Goal: Transaction & Acquisition: Obtain resource

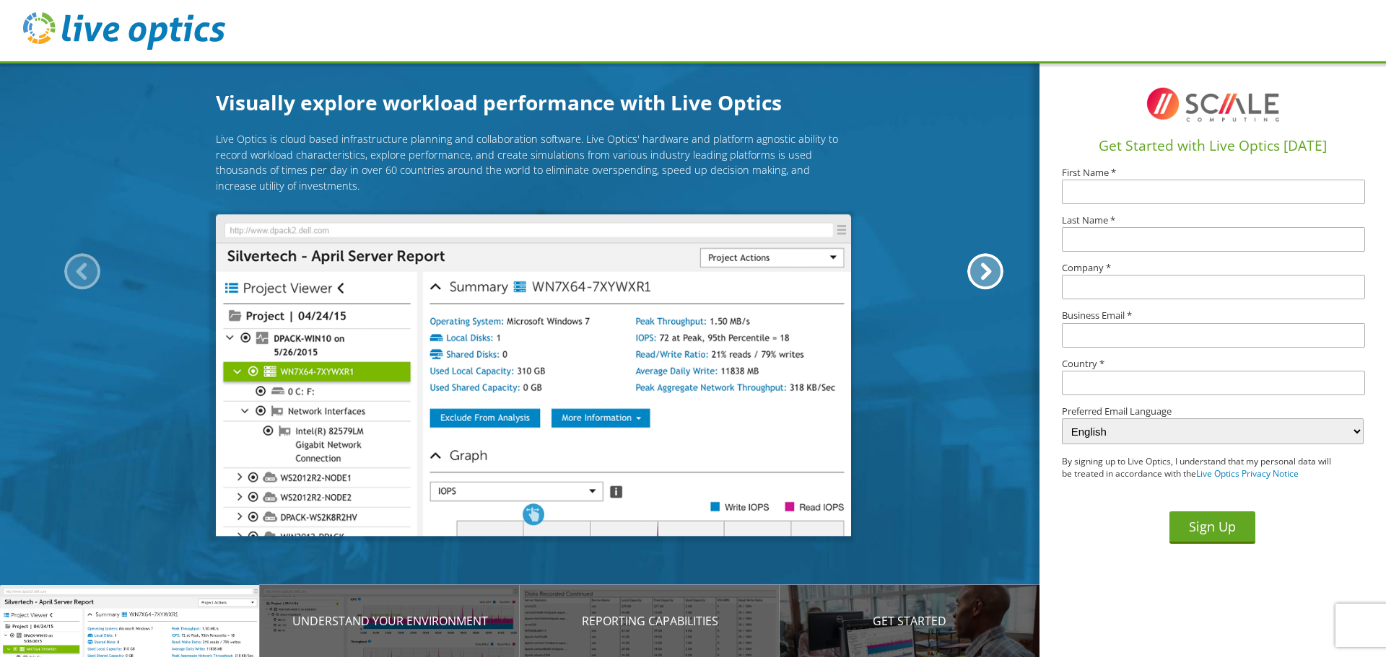
click at [92, 287] on div "Live Optics is cloud based infrastructure planning and collaboration software. …" at bounding box center [533, 328] width 1067 height 394
click at [1180, 516] on button "Sign Up" at bounding box center [1212, 528] width 86 height 32
click at [1206, 517] on button "Sign Up" at bounding box center [1212, 528] width 86 height 32
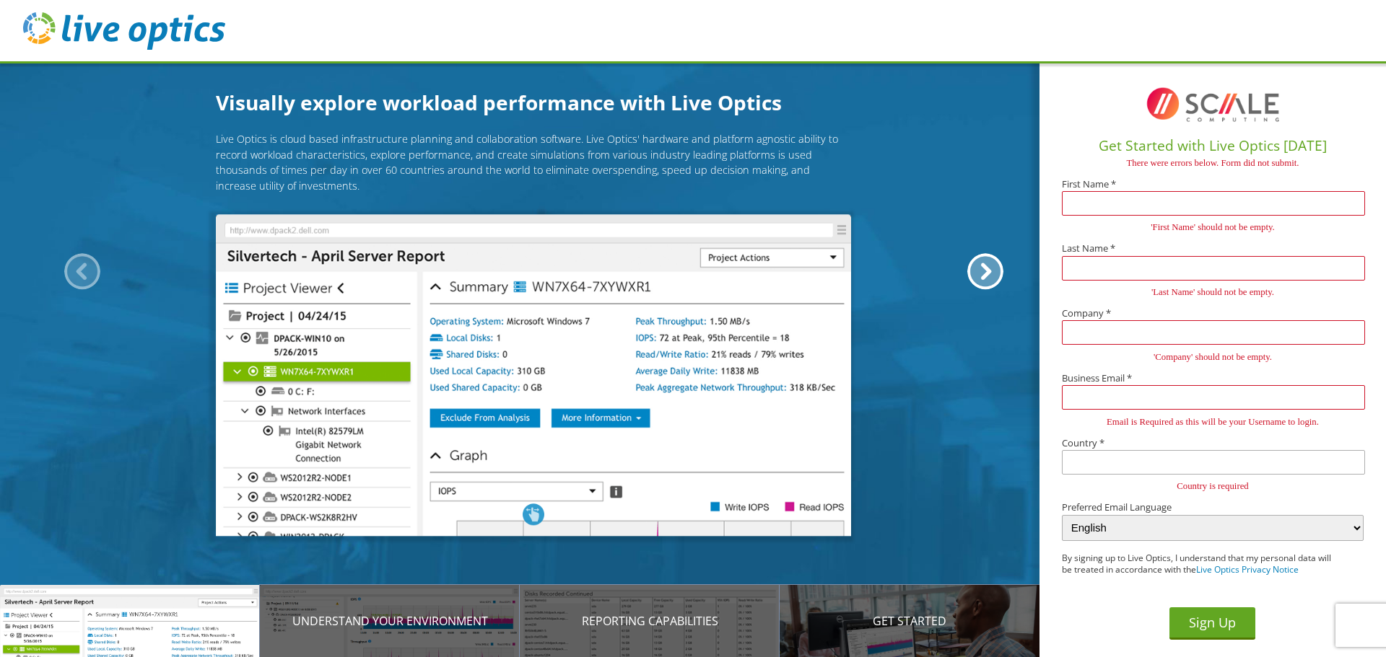
click at [1284, 99] on img at bounding box center [1212, 105] width 144 height 58
click at [1132, 188] on label "First Name *" at bounding box center [1213, 184] width 302 height 9
click at [1124, 209] on input "text" at bounding box center [1213, 203] width 303 height 25
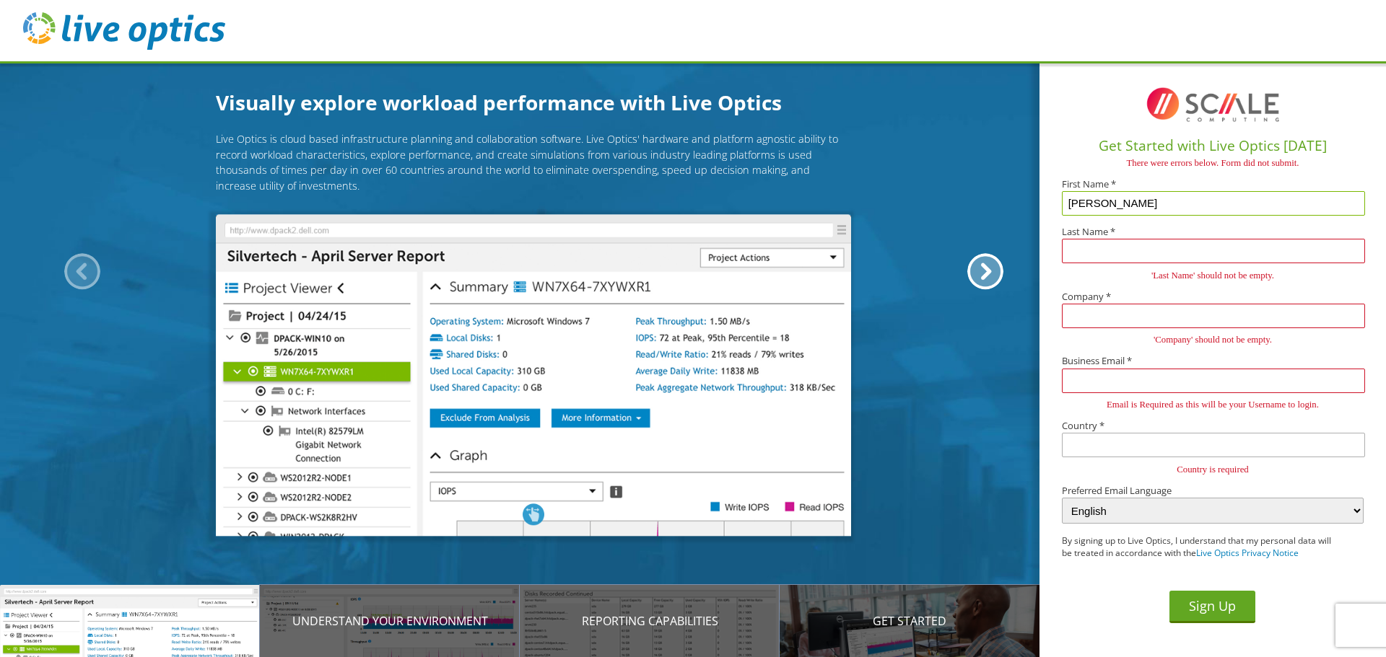
type input "[PERSON_NAME]"
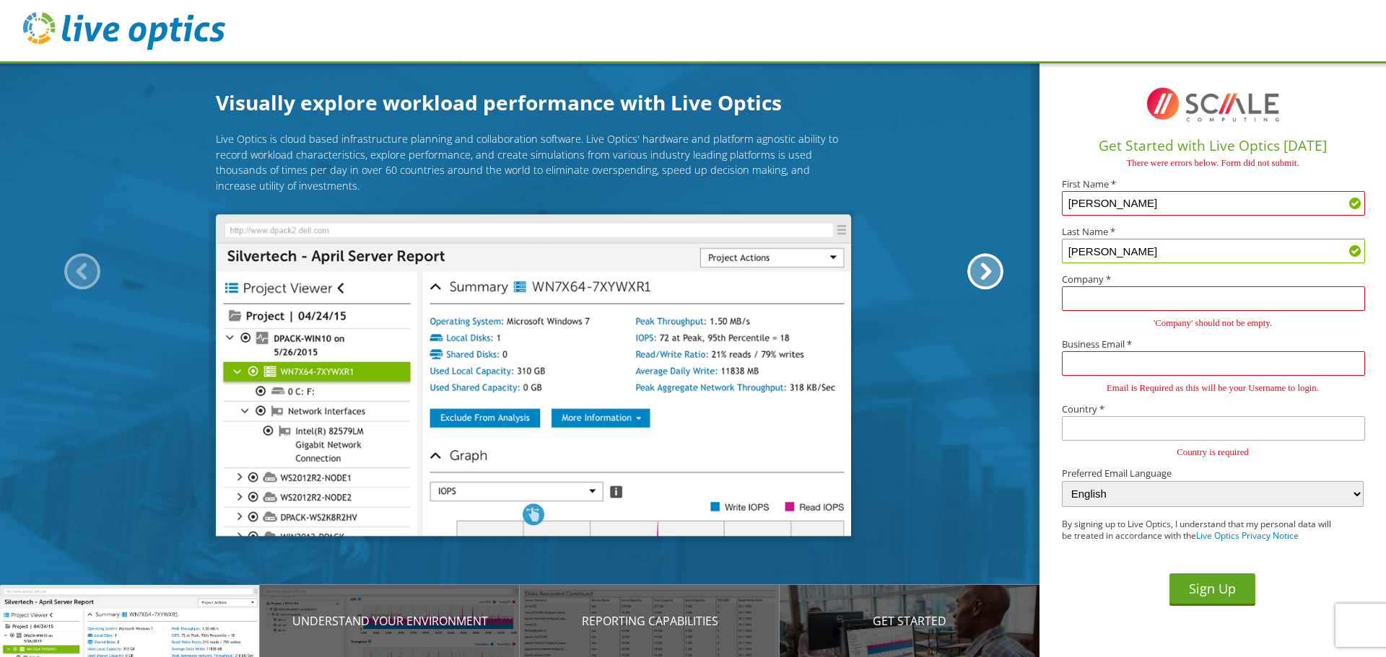
type input "Walker"
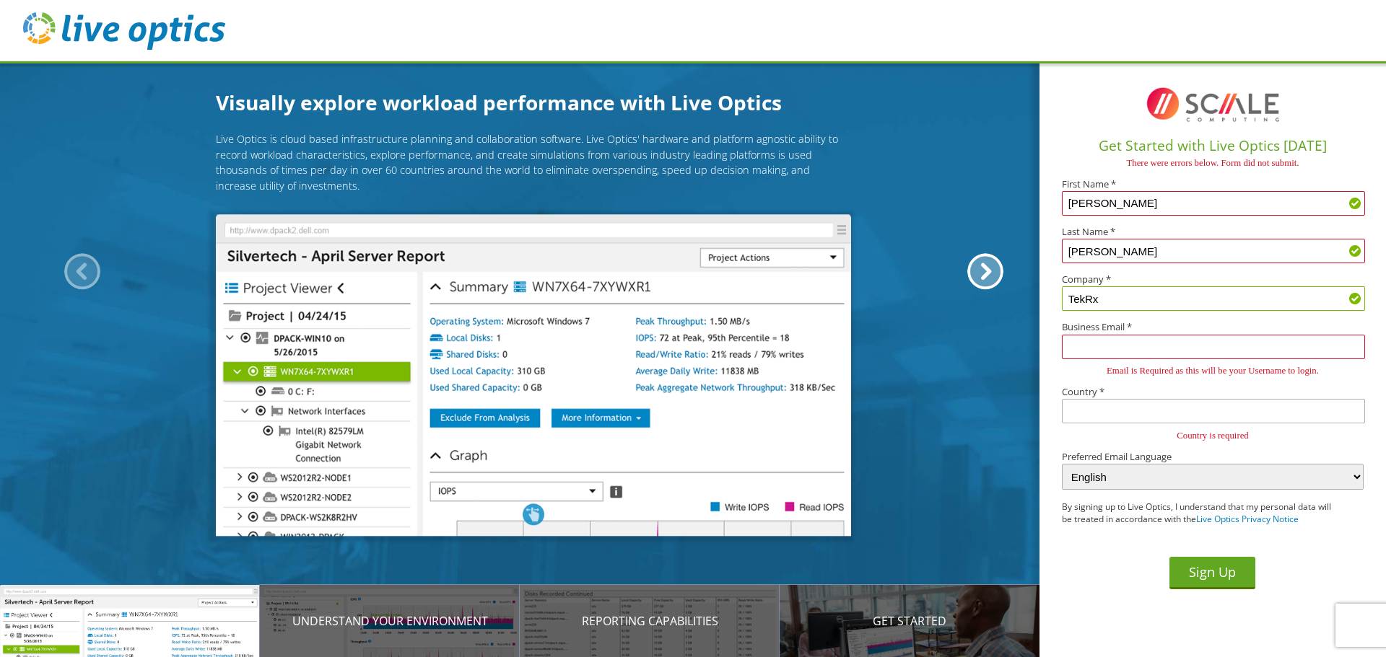
type input "TekRx"
type input "support@tekrx.com"
type input "United States"
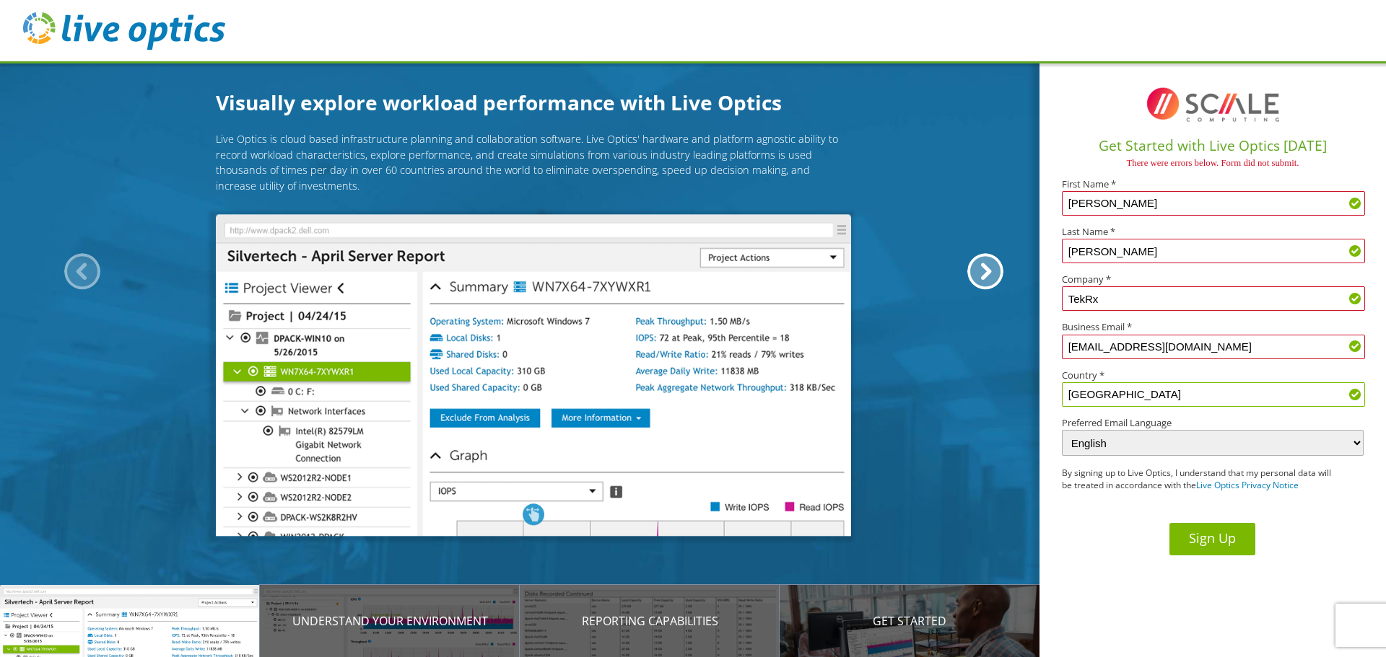
click at [1219, 537] on button "Sign Up" at bounding box center [1212, 539] width 86 height 32
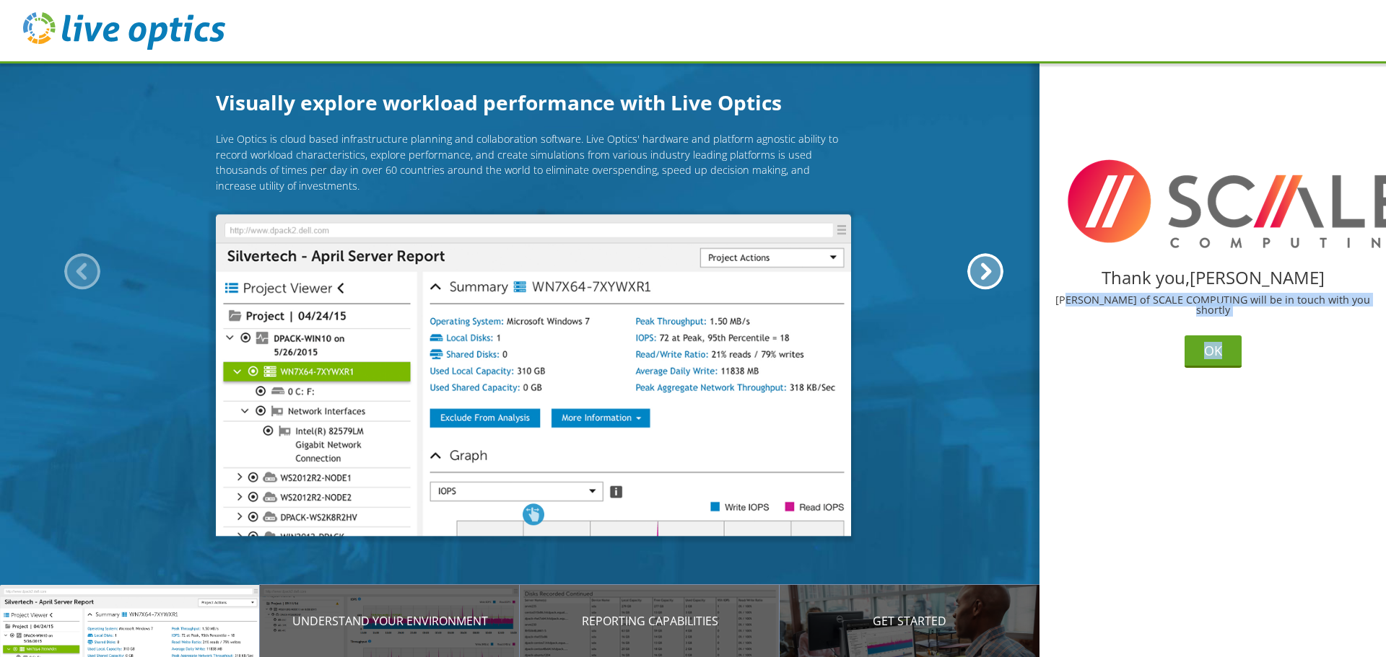
drag, startPoint x: 1063, startPoint y: 306, endPoint x: 1385, endPoint y: 341, distance: 323.8
click at [1385, 341] on section "Thank you, [PERSON_NAME] of SCALE COMPUTING will be in touch with you shortly OK" at bounding box center [1212, 214] width 346 height 307
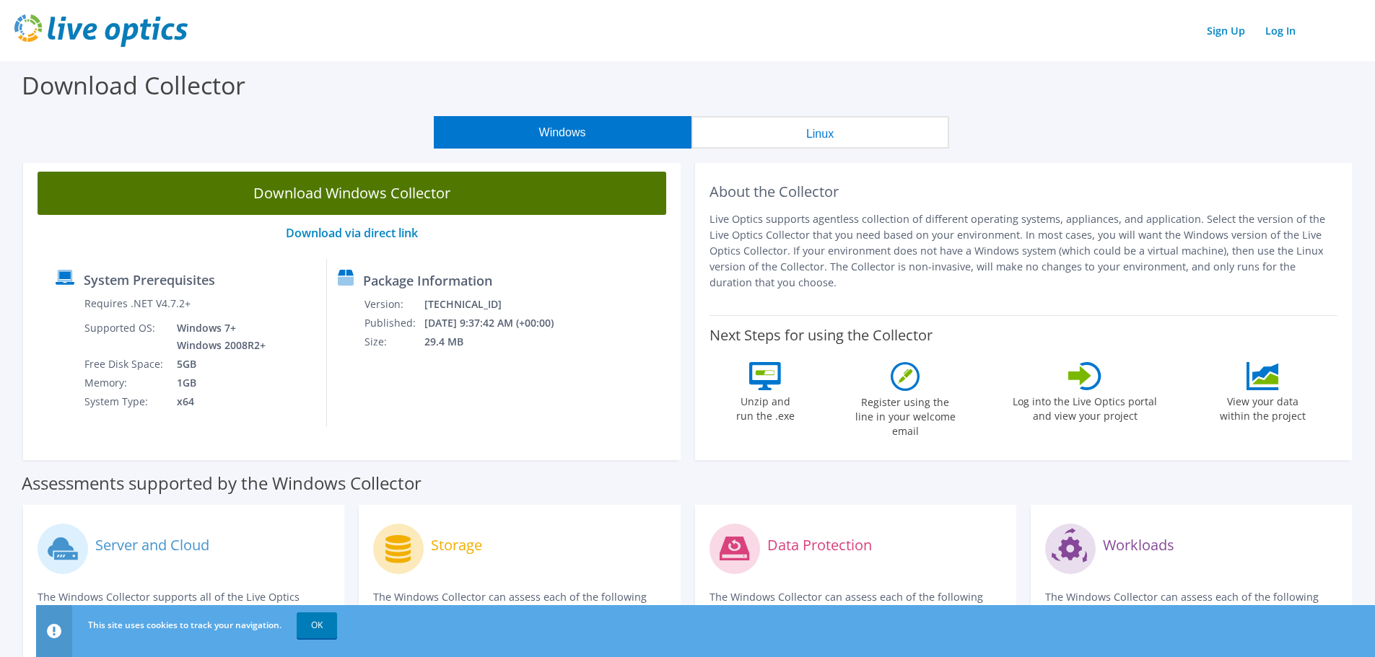
click at [447, 188] on link "Download Windows Collector" at bounding box center [352, 193] width 629 height 43
